Goal: Task Accomplishment & Management: Complete application form

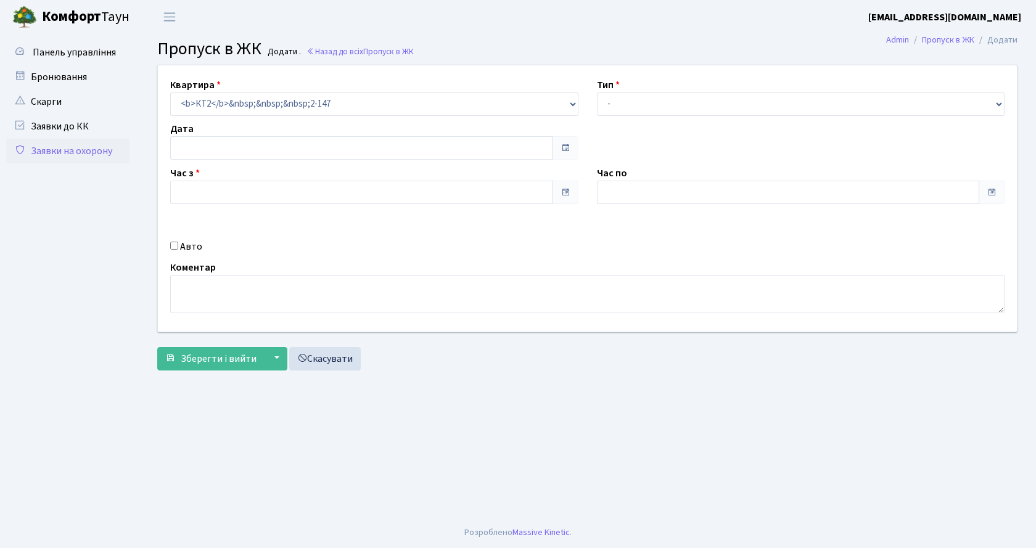
type input "[DATE]"
type input "14:30"
type input "15:30"
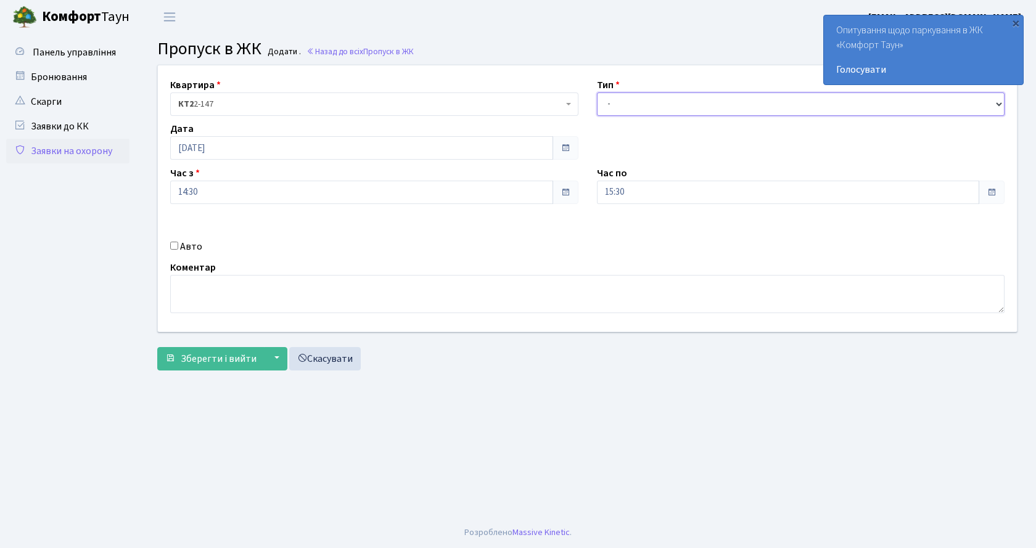
click at [623, 97] on select "- Доставка Таксі Гості Сервіс" at bounding box center [801, 103] width 408 height 23
select select "1"
click at [597, 92] on select "- Доставка Таксі Гості Сервіс" at bounding box center [801, 103] width 408 height 23
click at [181, 243] on label "Авто" at bounding box center [191, 246] width 22 height 15
click at [178, 243] on input "Авто" at bounding box center [174, 246] width 8 height 8
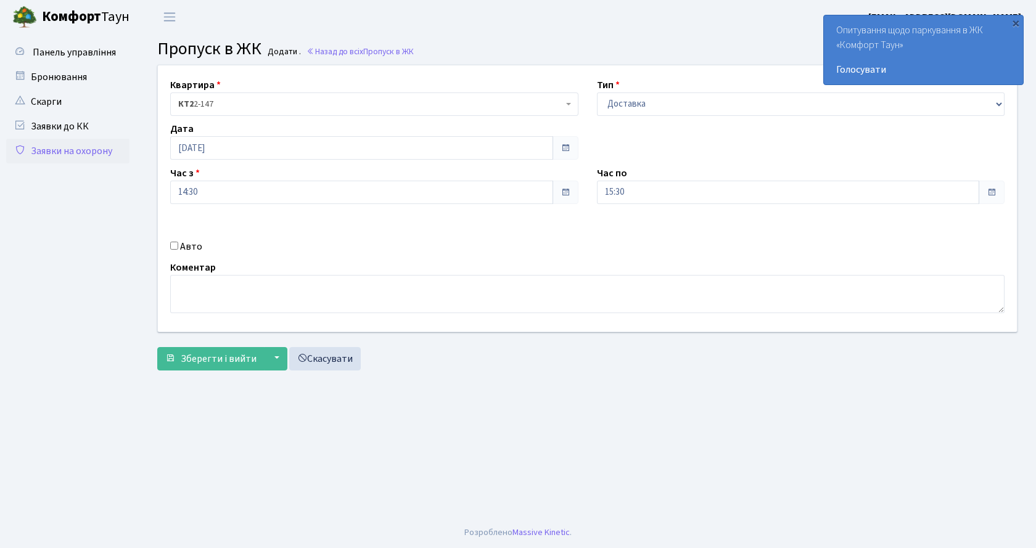
checkbox input "true"
type input "ка4649ві"
click at [210, 370] on button "Зберегти і вийти" at bounding box center [210, 358] width 107 height 23
